Goal: Information Seeking & Learning: Check status

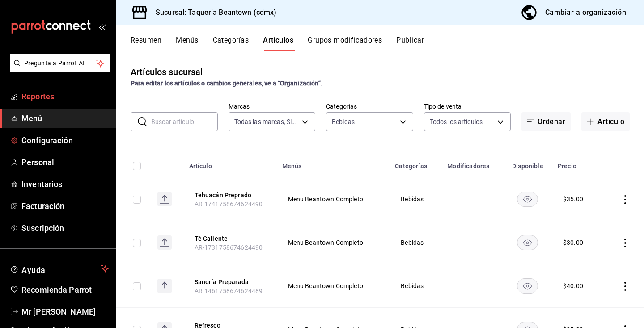
click at [48, 95] on span "Reportes" at bounding box center [64, 96] width 87 height 12
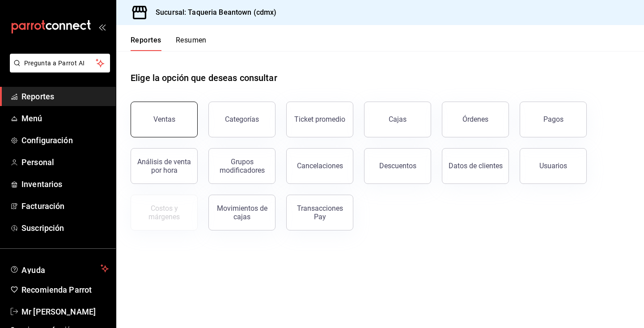
click at [176, 114] on button "Ventas" at bounding box center [164, 120] width 67 height 36
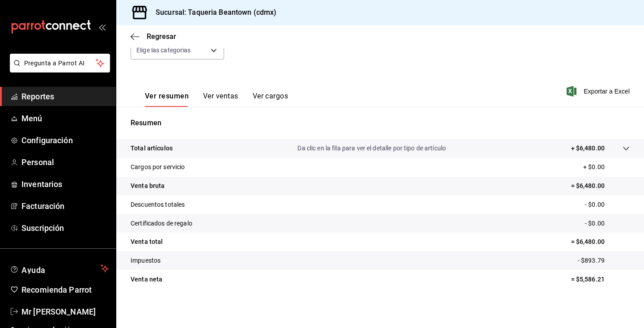
scroll to position [101, 0]
click at [382, 150] on p "Da clic en la fila para ver el detalle por tipo de artículo" at bounding box center [371, 148] width 149 height 9
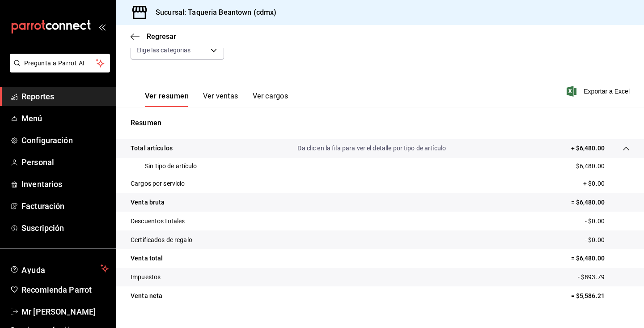
click at [152, 276] on p "Impuestos" at bounding box center [146, 276] width 30 height 9
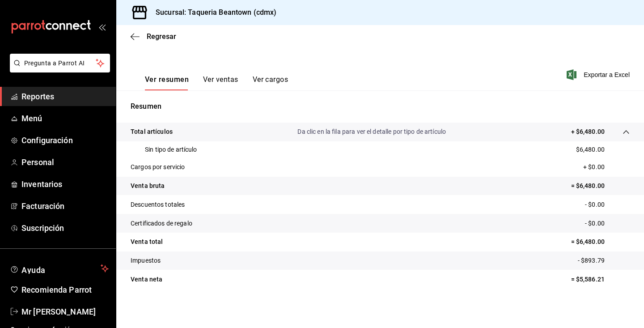
scroll to position [117, 0]
click at [220, 76] on button "Ver ventas" at bounding box center [220, 82] width 35 height 15
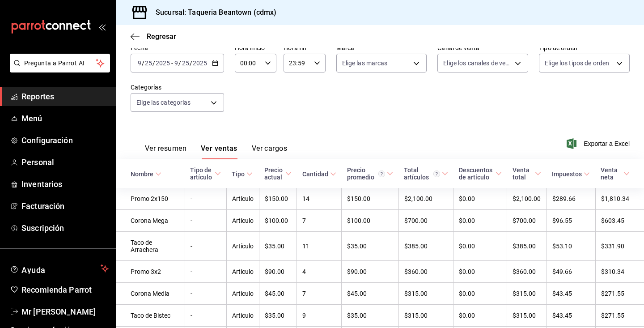
scroll to position [47, 0]
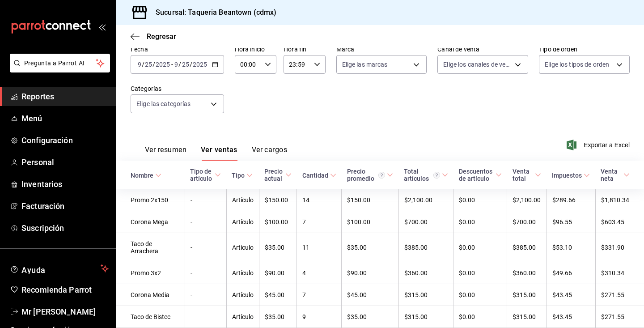
click at [265, 146] on button "Ver cargos" at bounding box center [270, 152] width 36 height 15
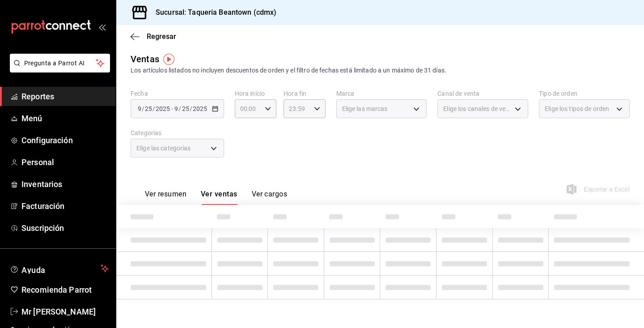
scroll to position [3, 0]
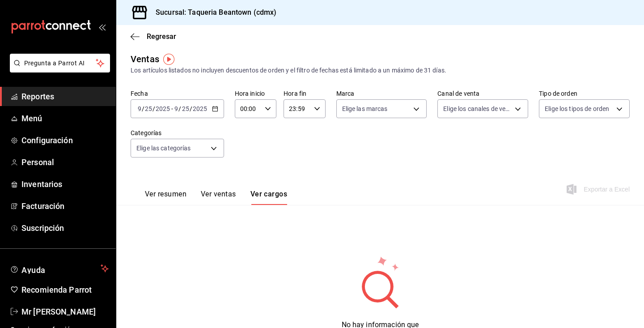
click at [220, 192] on button "Ver ventas" at bounding box center [218, 197] width 35 height 15
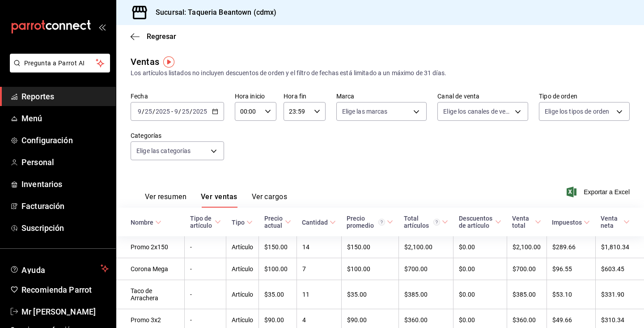
click at [130, 33] on div "Regresar" at bounding box center [380, 36] width 528 height 23
click at [136, 35] on icon "button" at bounding box center [135, 37] width 9 height 8
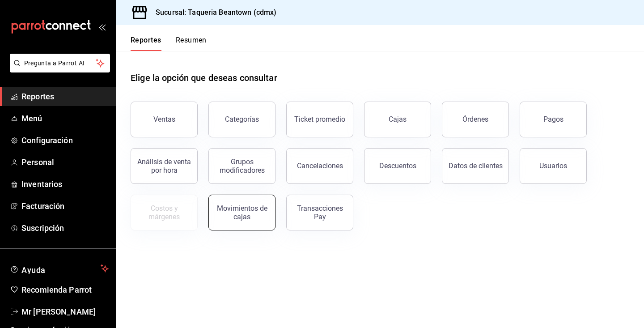
click at [254, 202] on button "Movimientos de cajas" at bounding box center [241, 213] width 67 height 36
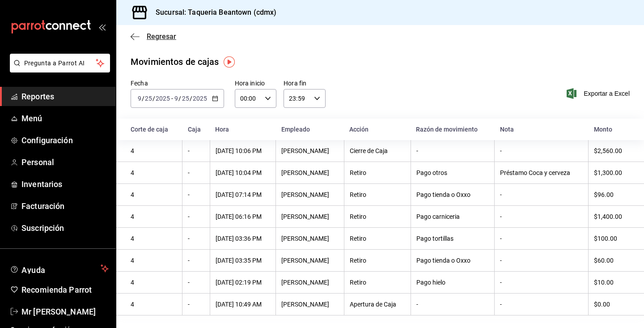
click at [134, 33] on icon "button" at bounding box center [135, 37] width 9 height 8
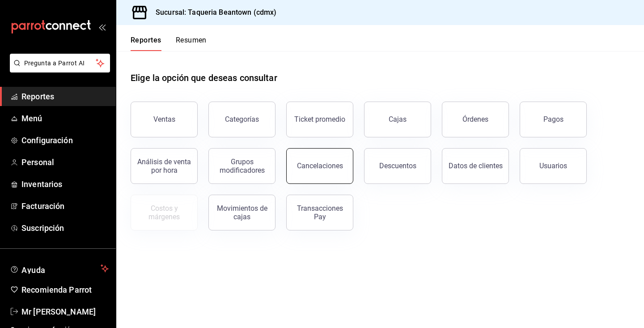
click at [325, 164] on div "Cancelaciones" at bounding box center [320, 165] width 46 height 8
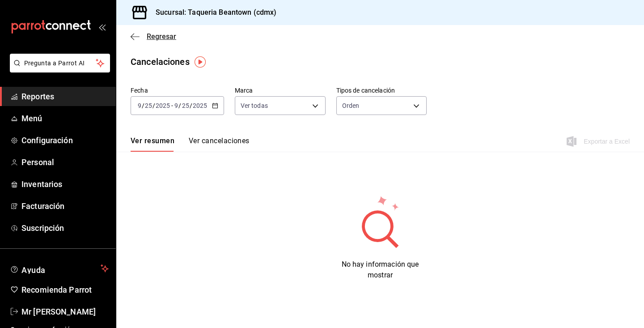
click at [133, 35] on icon "button" at bounding box center [135, 37] width 9 height 8
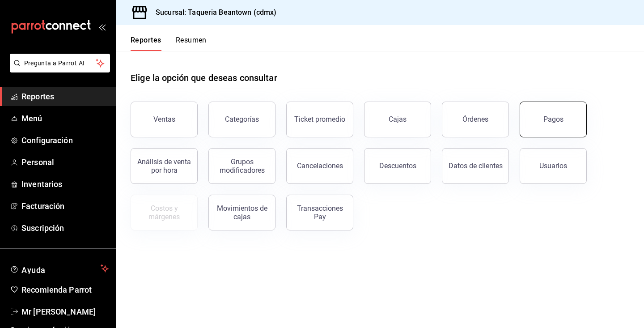
click at [540, 130] on button "Pagos" at bounding box center [553, 120] width 67 height 36
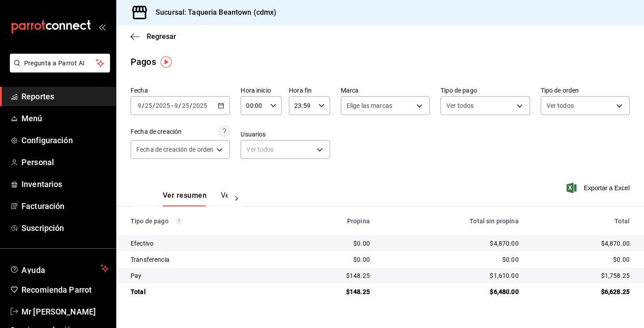
click at [240, 198] on icon at bounding box center [236, 198] width 9 height 9
click at [213, 197] on button "Ver pagos" at bounding box center [211, 198] width 34 height 15
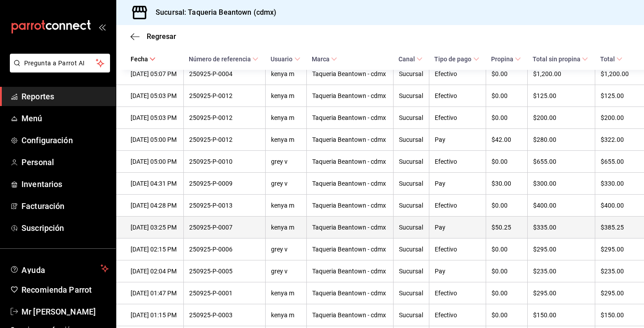
scroll to position [83, 0]
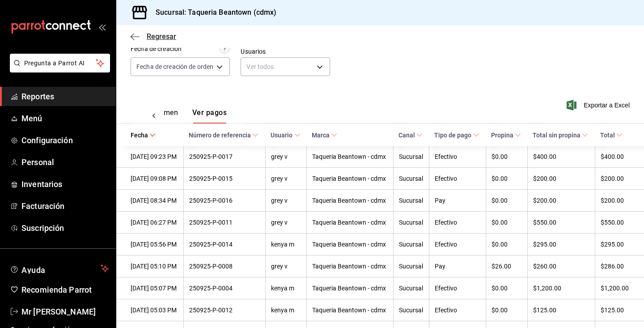
click at [136, 37] on icon "button" at bounding box center [135, 37] width 9 height 8
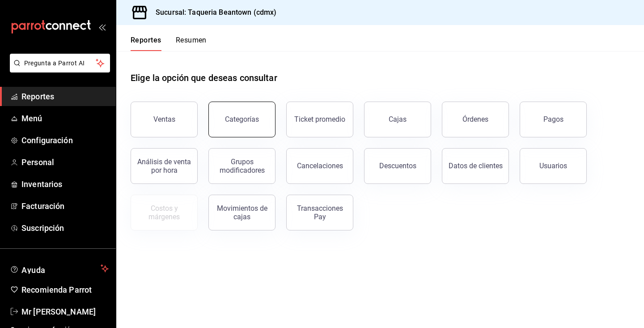
click at [248, 127] on button "Categorías" at bounding box center [241, 120] width 67 height 36
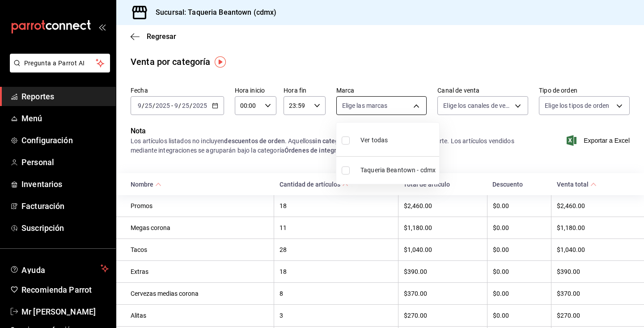
click at [371, 107] on body "Pregunta a Parrot AI Reportes Menú Configuración Personal Inventarios Facturaci…" at bounding box center [322, 164] width 644 height 328
click at [371, 107] on div at bounding box center [322, 164] width 644 height 328
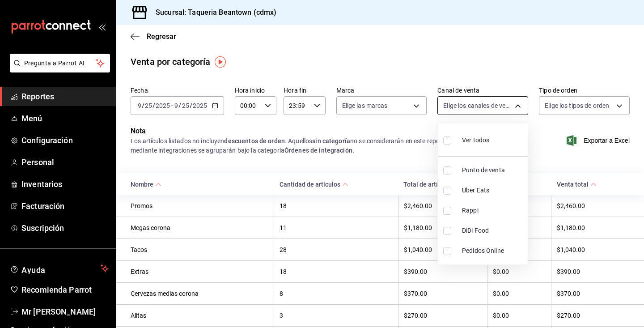
click at [457, 104] on body "Pregunta a Parrot AI Reportes Menú Configuración Personal Inventarios Facturaci…" at bounding box center [322, 164] width 644 height 328
click at [448, 167] on input "checkbox" at bounding box center [447, 170] width 8 height 8
checkbox input "true"
type input "PARROT"
click at [408, 105] on div at bounding box center [322, 164] width 644 height 328
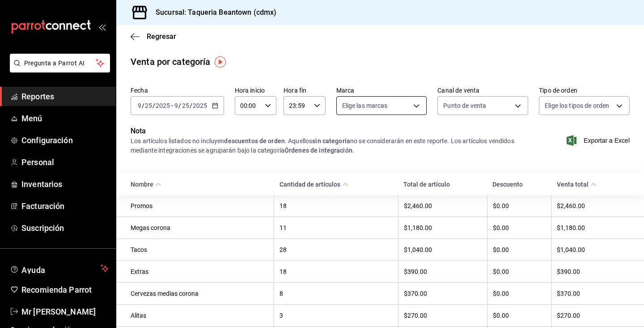
click at [412, 105] on body "Pregunta a Parrot AI Reportes Menú Configuración Personal Inventarios Facturaci…" at bounding box center [322, 164] width 644 height 328
click at [388, 164] on li "Taqueria Beantown - cdmx" at bounding box center [387, 170] width 103 height 20
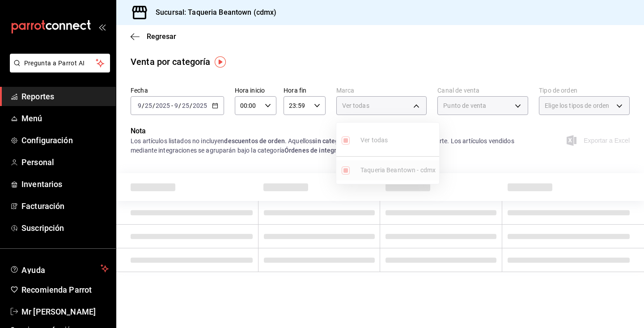
type input "8fc965e6-ee8c-4f16-82af-0774e42fd02c"
checkbox input "true"
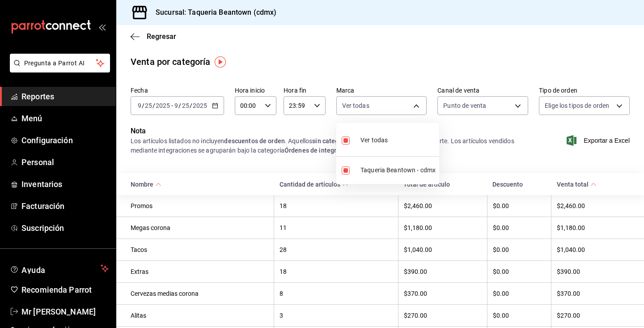
click at [600, 106] on div at bounding box center [322, 164] width 644 height 328
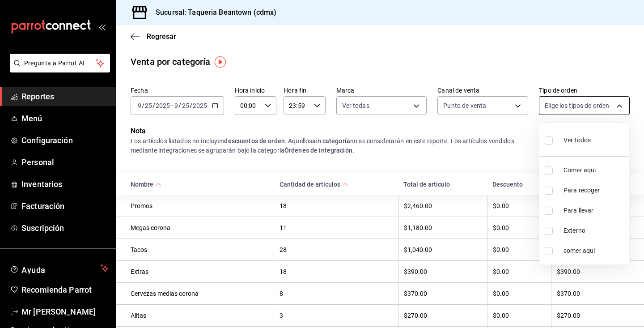
click at [600, 106] on body "Pregunta a Parrot AI Reportes Menú Configuración Personal Inventarios Facturaci…" at bounding box center [322, 164] width 644 height 328
click at [584, 136] on span "Ver todos" at bounding box center [577, 140] width 27 height 9
type input "6c1a99f9-de38-44d6-8376-b8c9180d50b6,5bc6e11a-a295-4628-8677-92b88b76d95f,6a7f8…"
checkbox input "true"
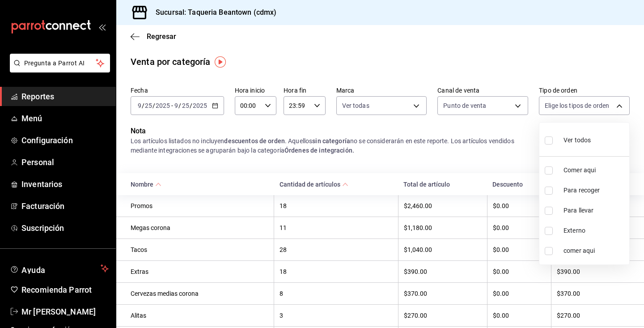
checkbox input "true"
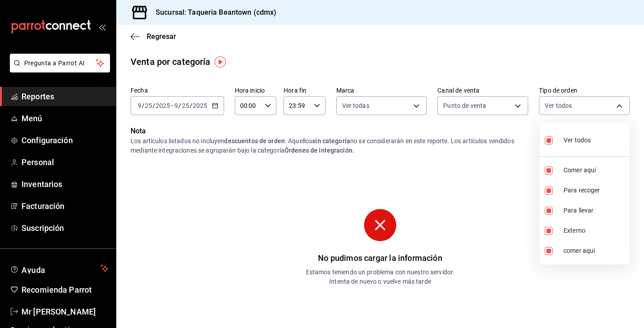
click at [140, 36] on div at bounding box center [322, 164] width 644 height 328
click at [140, 36] on span "Regresar" at bounding box center [154, 36] width 46 height 8
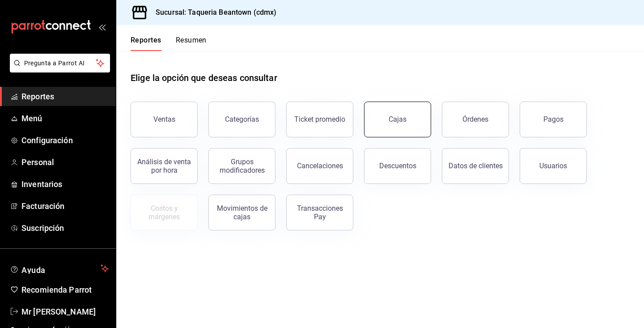
click at [399, 126] on link "Cajas" at bounding box center [397, 120] width 67 height 36
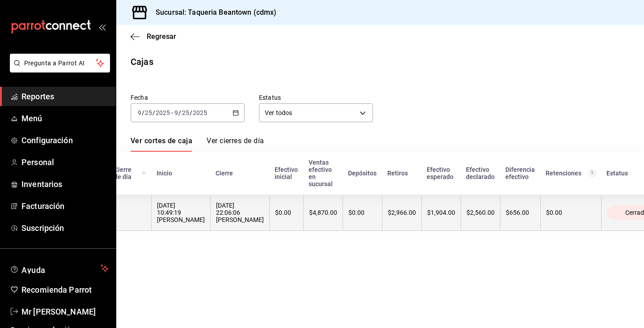
scroll to position [0, 40]
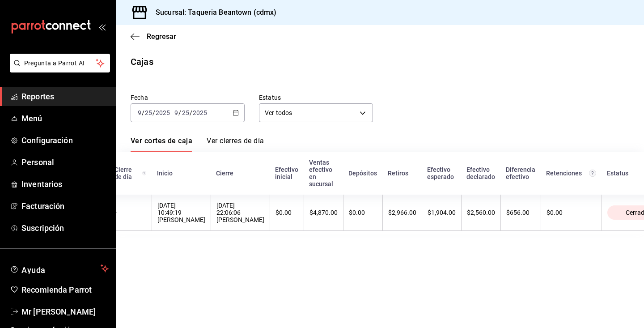
click at [501, 186] on th "Diferencia efectivo" at bounding box center [521, 173] width 40 height 43
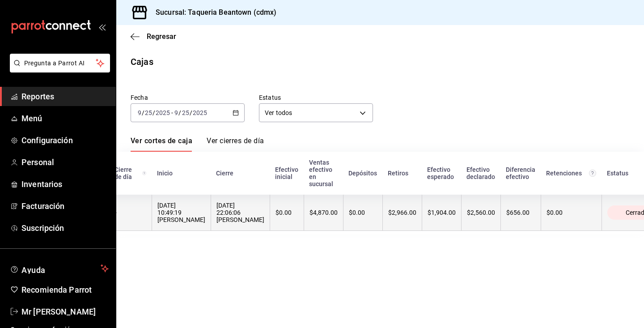
click at [501, 217] on th "$656.00" at bounding box center [521, 213] width 40 height 36
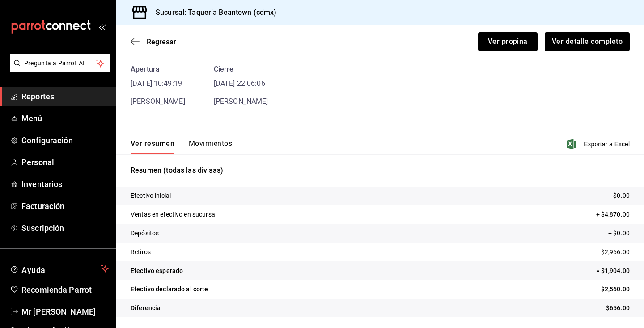
scroll to position [37, 0]
click at [219, 138] on div "Ver resumen Movimientos Exportar a Excel" at bounding box center [380, 141] width 528 height 26
click at [218, 141] on button "Movimientos" at bounding box center [210, 146] width 43 height 15
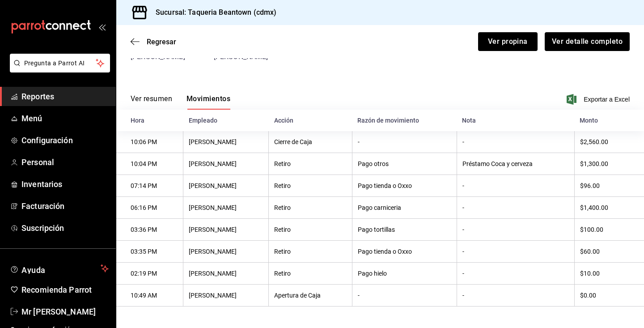
scroll to position [82, 0]
click at [137, 43] on icon "button" at bounding box center [135, 42] width 9 height 8
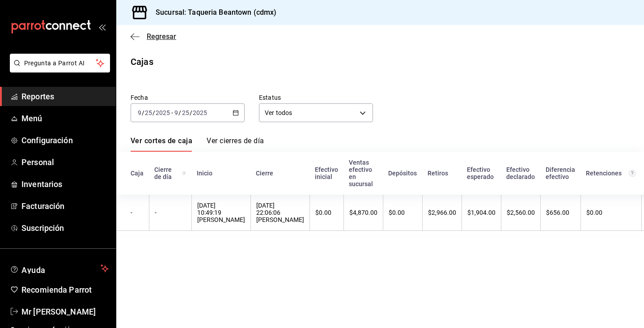
click at [136, 39] on icon "button" at bounding box center [135, 37] width 9 height 8
